Goal: Transaction & Acquisition: Purchase product/service

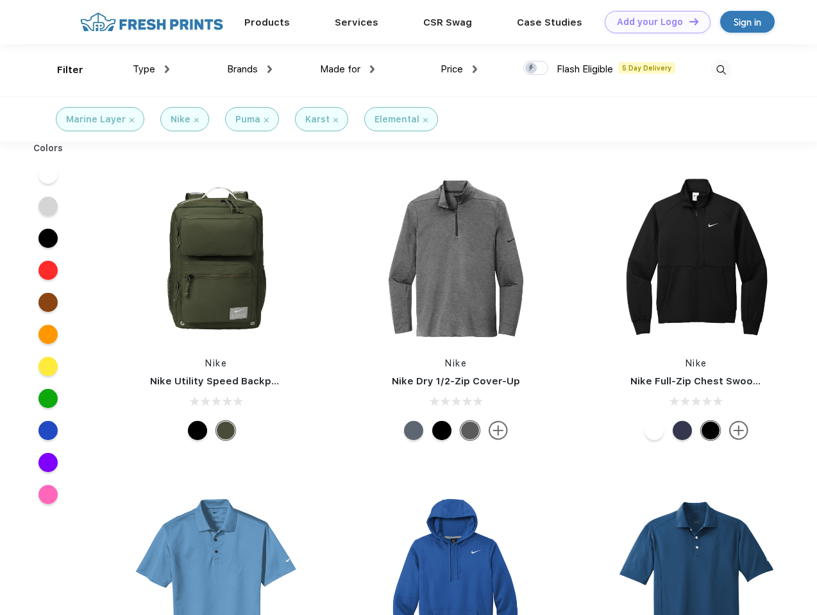
scroll to position [1, 0]
click at [653, 22] on link "Add your Logo Design Tool" at bounding box center [658, 22] width 106 height 22
click at [0, 0] on div "Design Tool" at bounding box center [0, 0] width 0 height 0
click at [688, 21] on link "Add your Logo Design Tool" at bounding box center [658, 22] width 106 height 22
click at [62, 70] on div "Filter" at bounding box center [70, 70] width 26 height 15
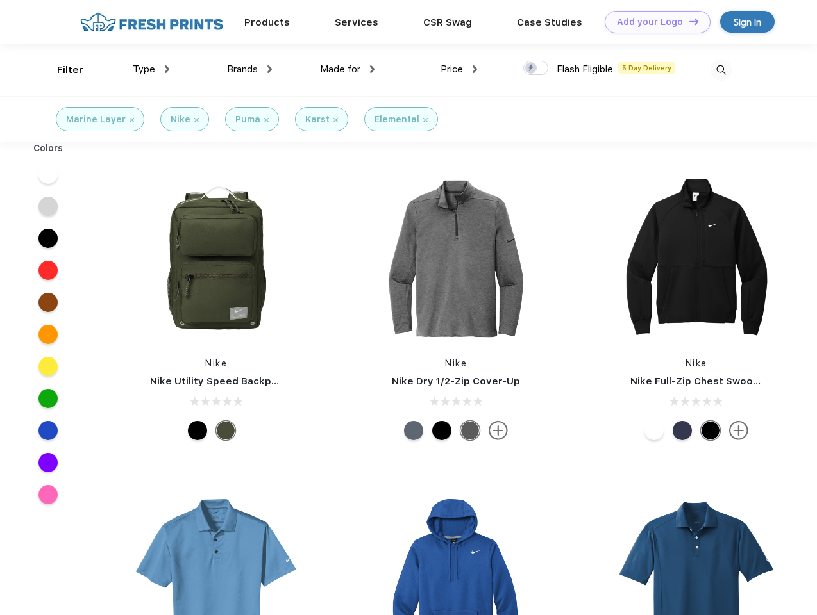
click at [151, 69] on span "Type" at bounding box center [144, 69] width 22 height 12
click at [249, 69] on span "Brands" at bounding box center [242, 69] width 31 height 12
click at [347, 69] on span "Made for" at bounding box center [340, 69] width 40 height 12
click at [459, 69] on span "Price" at bounding box center [451, 69] width 22 height 12
click at [536, 69] on div at bounding box center [535, 68] width 25 height 14
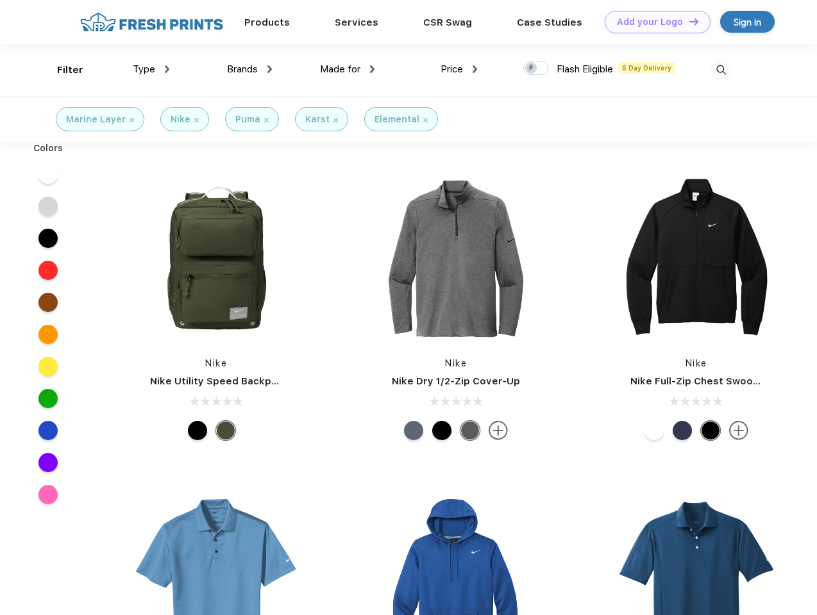
click at [531, 69] on input "checkbox" at bounding box center [527, 64] width 8 height 8
click at [721, 70] on img at bounding box center [720, 70] width 21 height 21
